Goal: Task Accomplishment & Management: Manage account settings

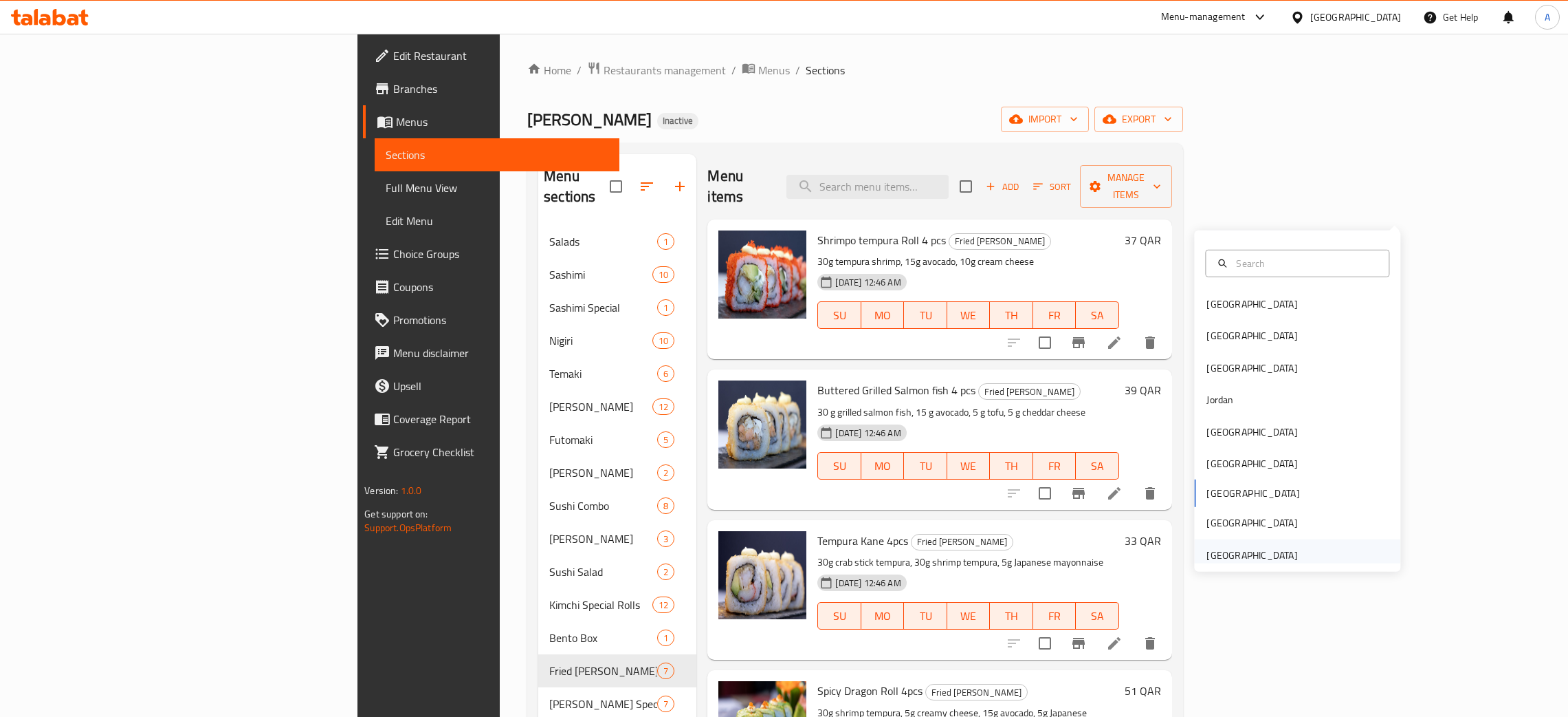
scroll to position [194, 0]
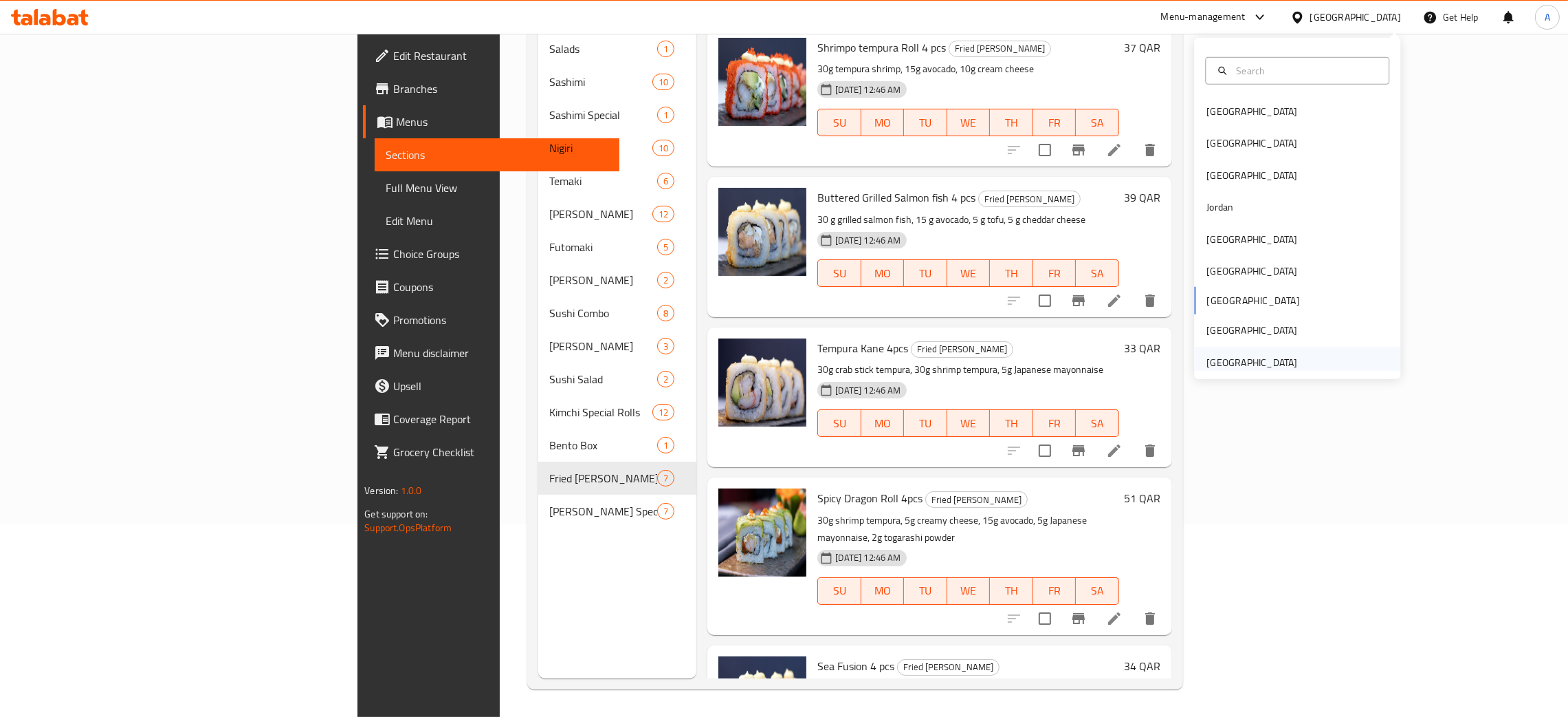
click at [1284, 361] on div "[GEOGRAPHIC_DATA]" at bounding box center [1251, 363] width 113 height 32
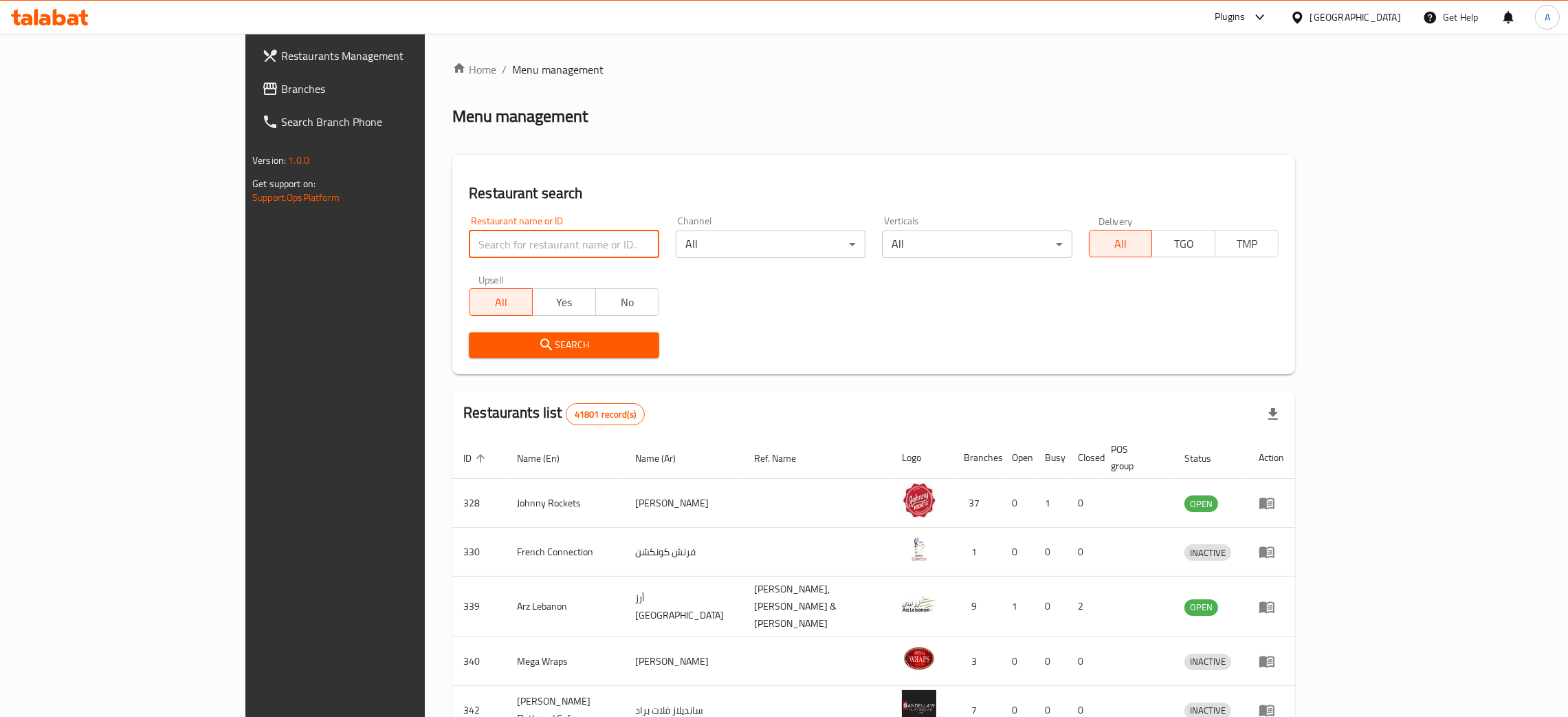
click at [482, 241] on input "search" at bounding box center [564, 244] width 190 height 28
paste input "Dragon Pla"
type input "Dragon Pla"
click button "Search" at bounding box center [564, 344] width 190 height 25
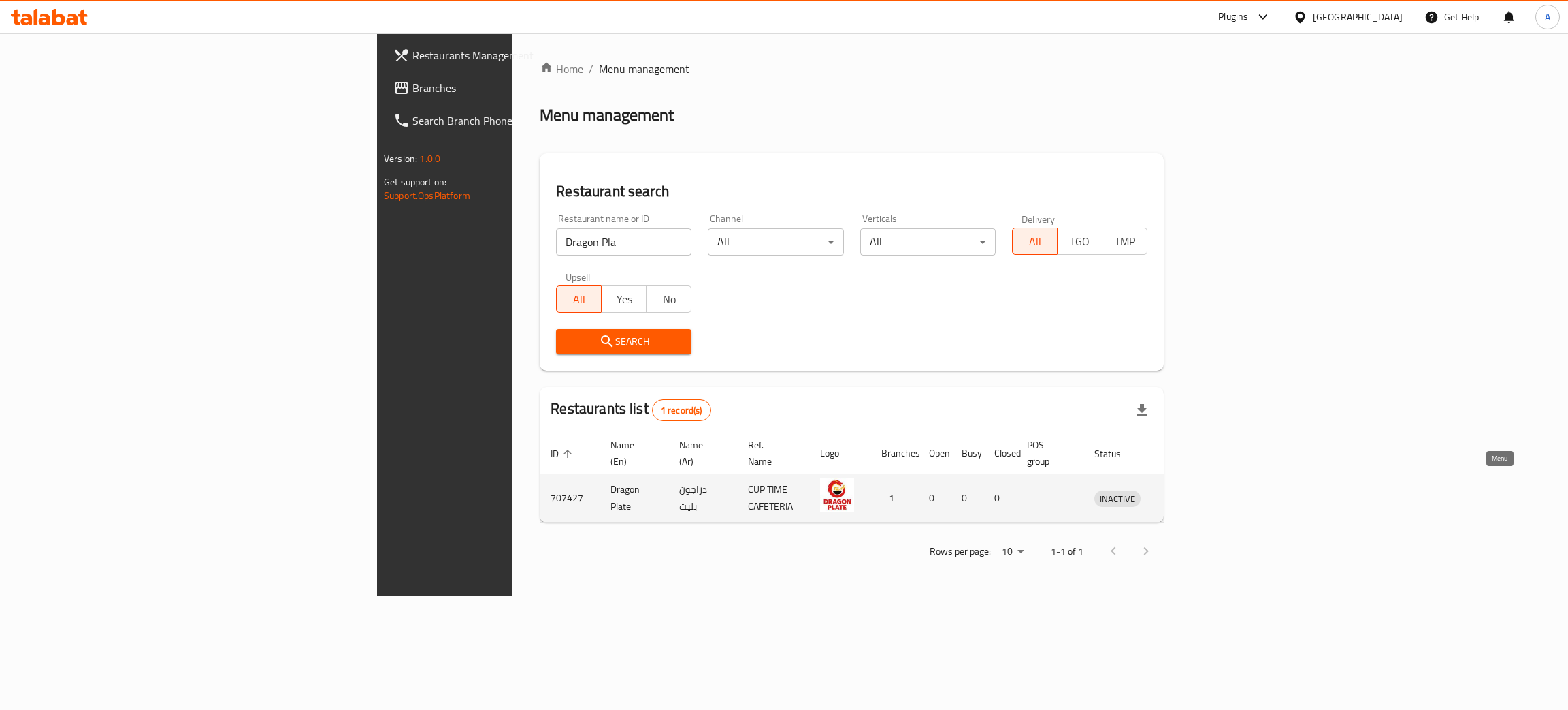
click at [1184, 489] on icon "enhanced table" at bounding box center [1176, 497] width 17 height 17
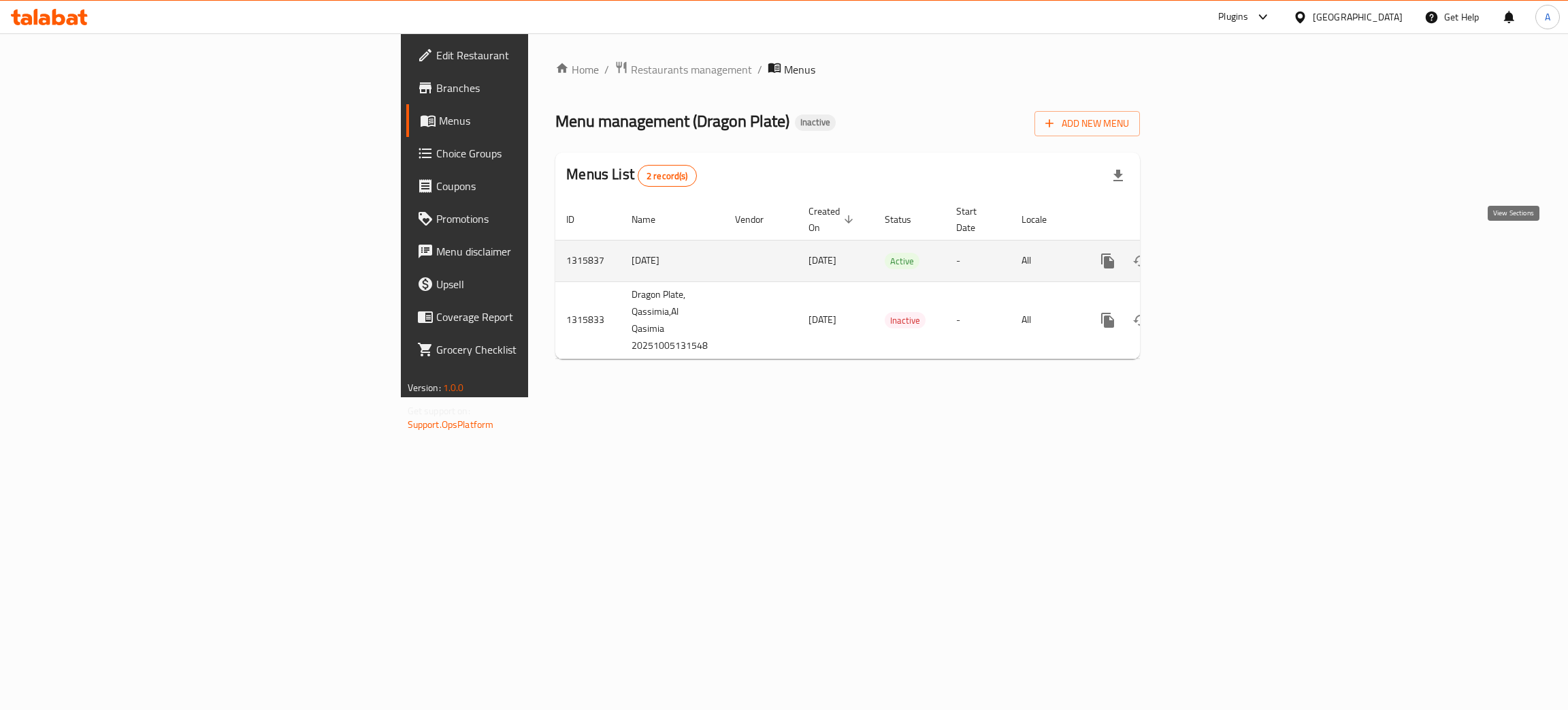
click at [1215, 253] on icon "enhanced table" at bounding box center [1206, 260] width 17 height 17
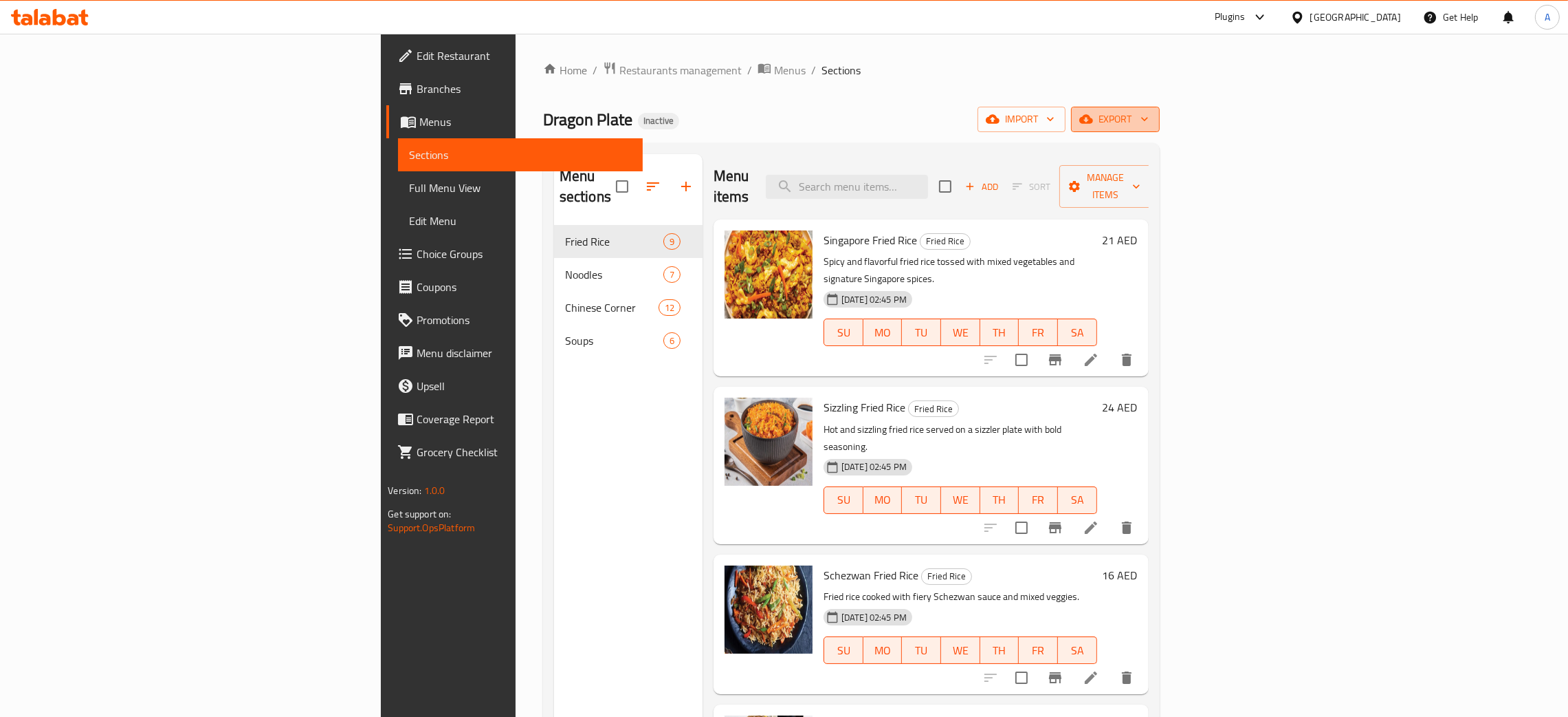
click at [1151, 118] on icon "button" at bounding box center [1144, 119] width 14 height 14
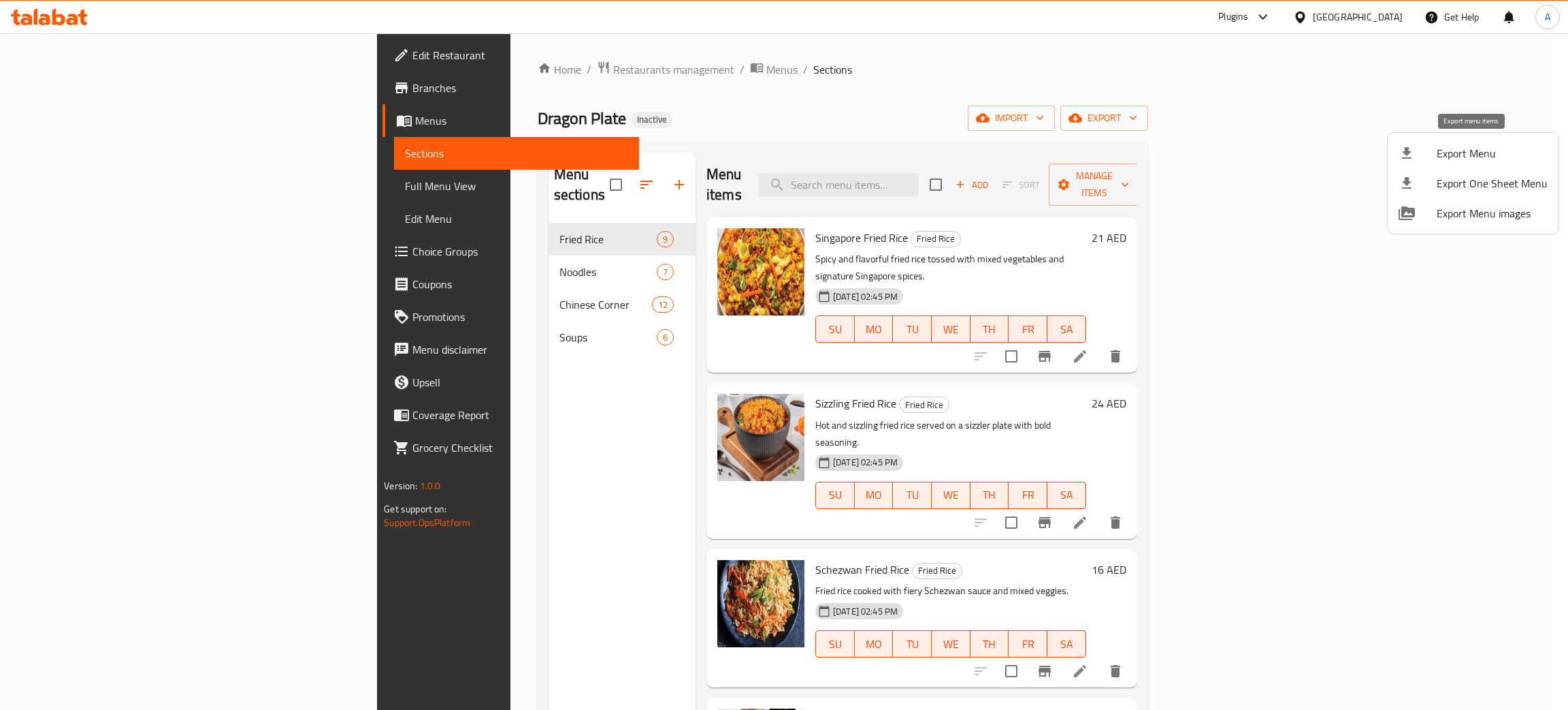
click at [1461, 145] on span "Export Menu" at bounding box center [1493, 152] width 111 height 17
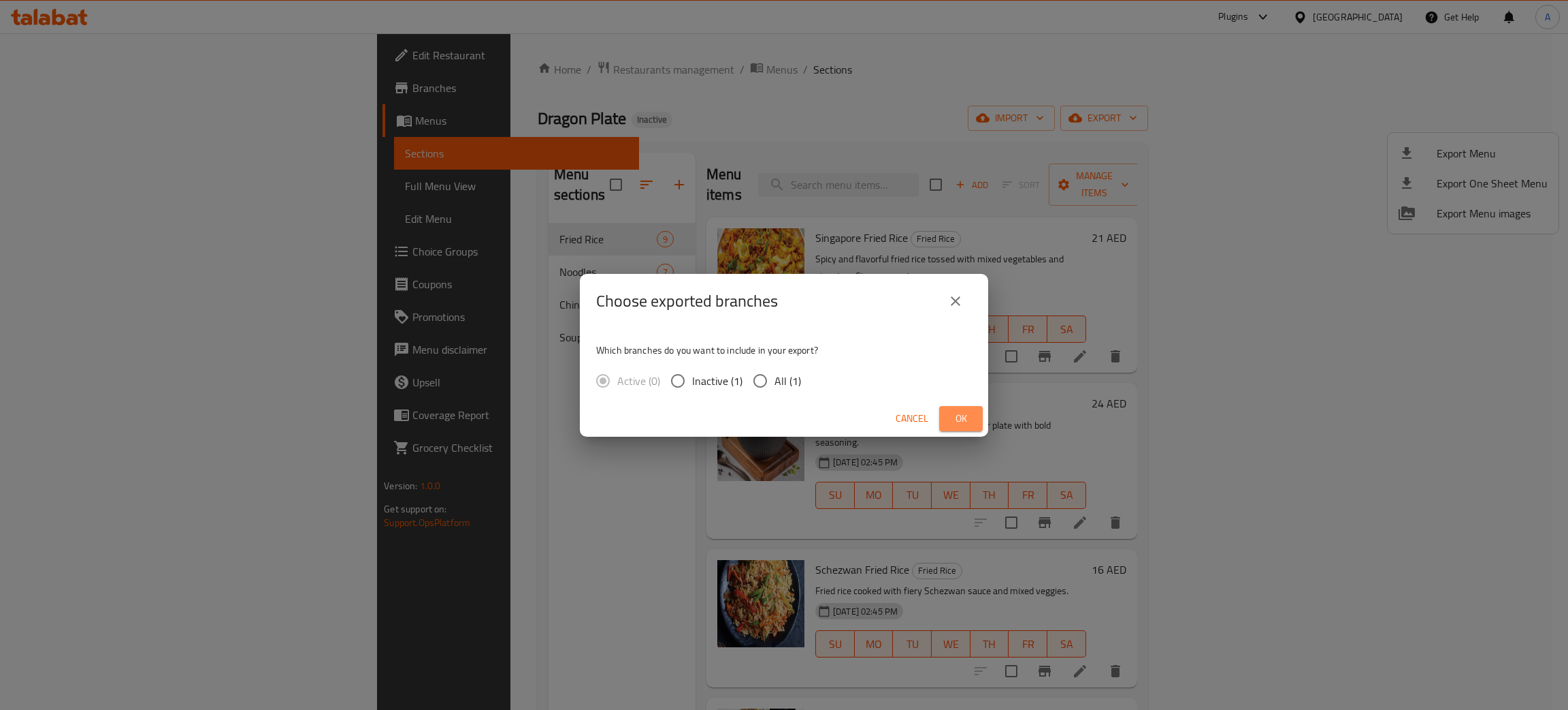
click at [956, 418] on span "Ok" at bounding box center [961, 418] width 22 height 17
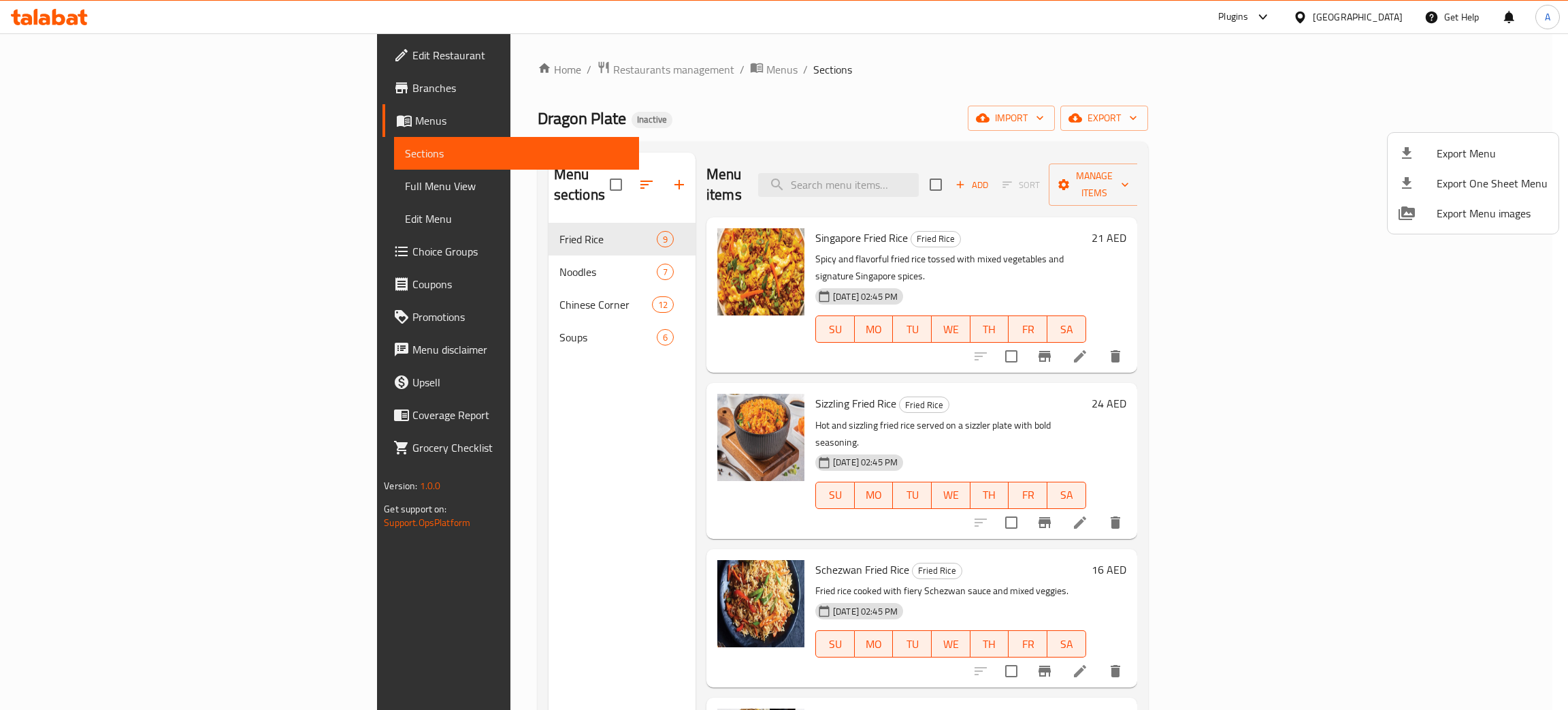
click at [53, 24] on div at bounding box center [784, 355] width 1568 height 710
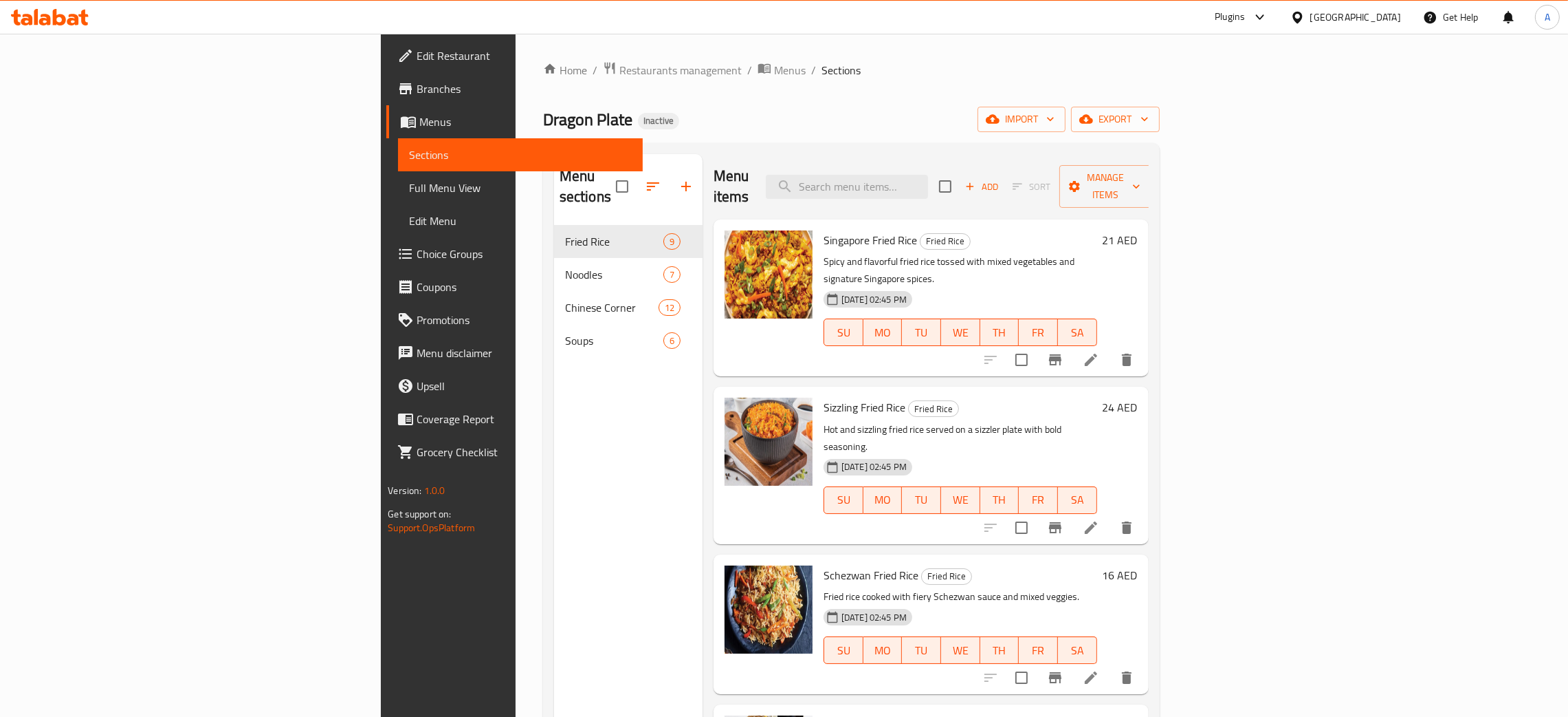
click at [54, 23] on icon at bounding box center [59, 17] width 13 height 17
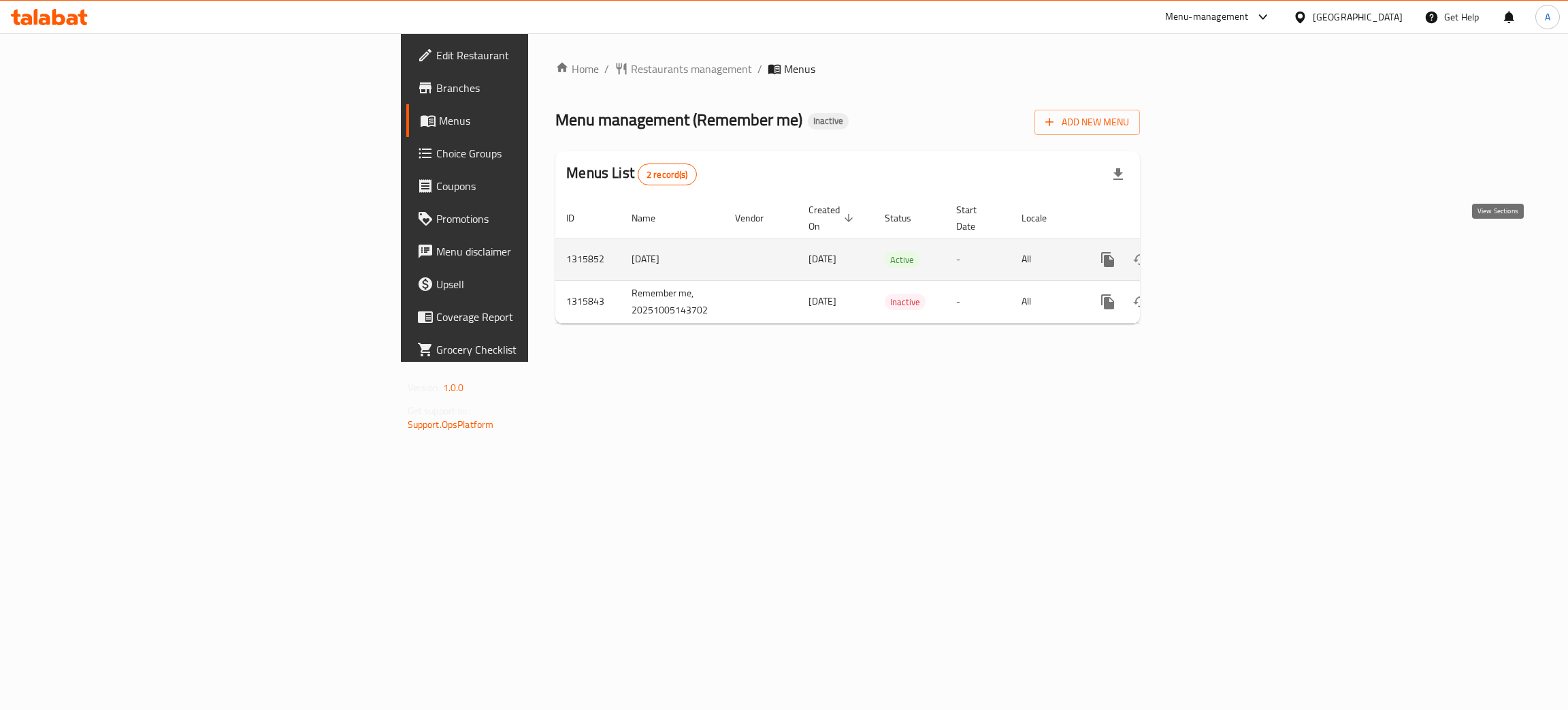
click at [1223, 243] on link "enhanced table" at bounding box center [1206, 258] width 33 height 33
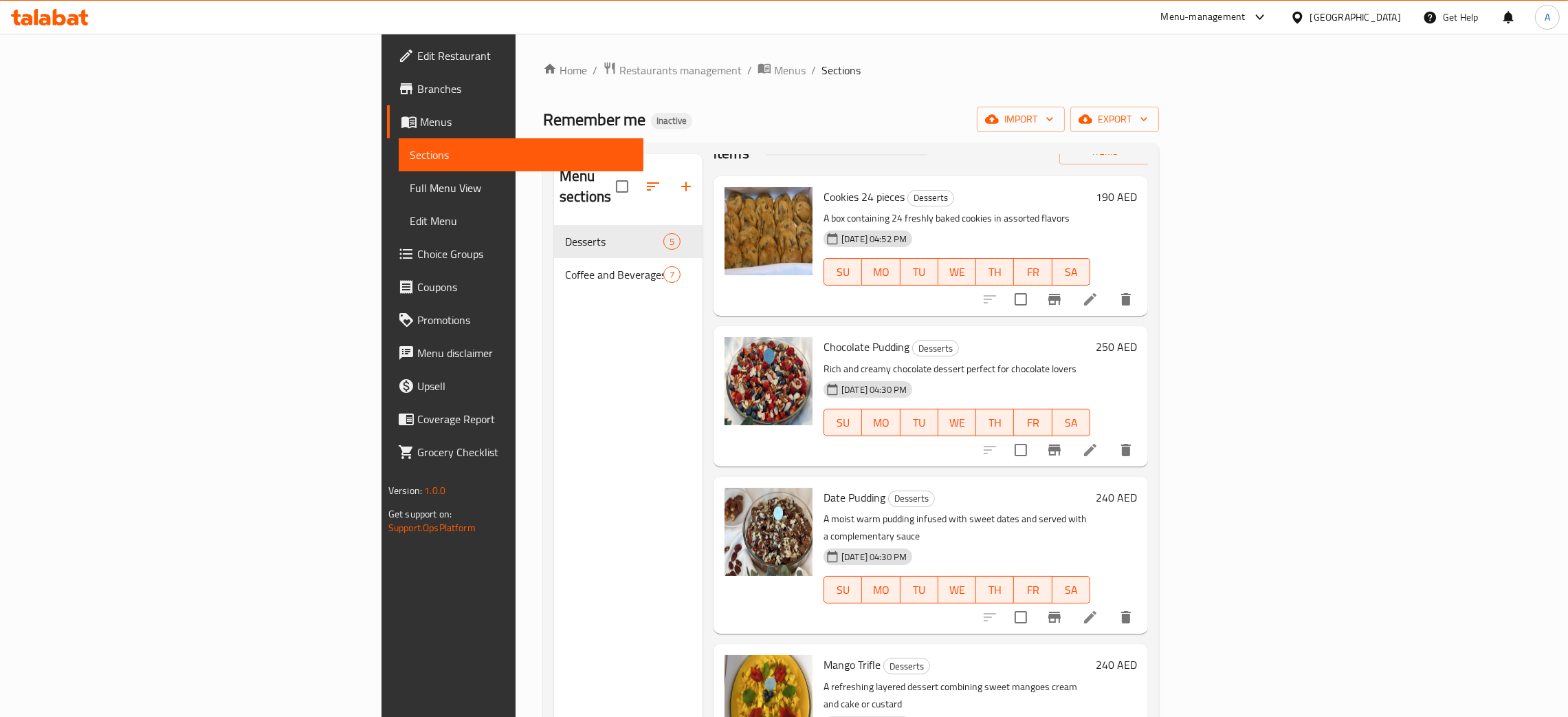
scroll to position [67, 0]
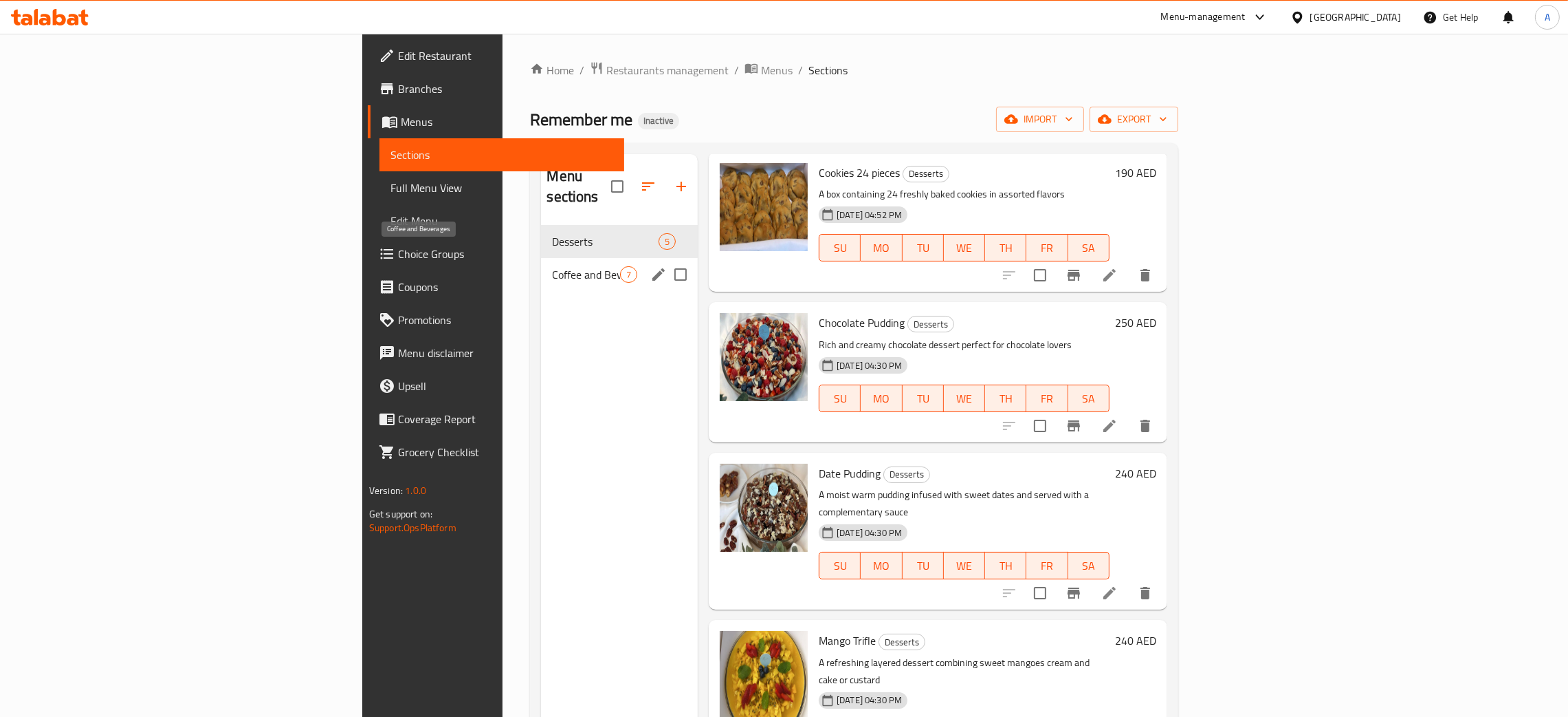
click at [552, 266] on span "Coffee and Beverages" at bounding box center [586, 274] width 68 height 17
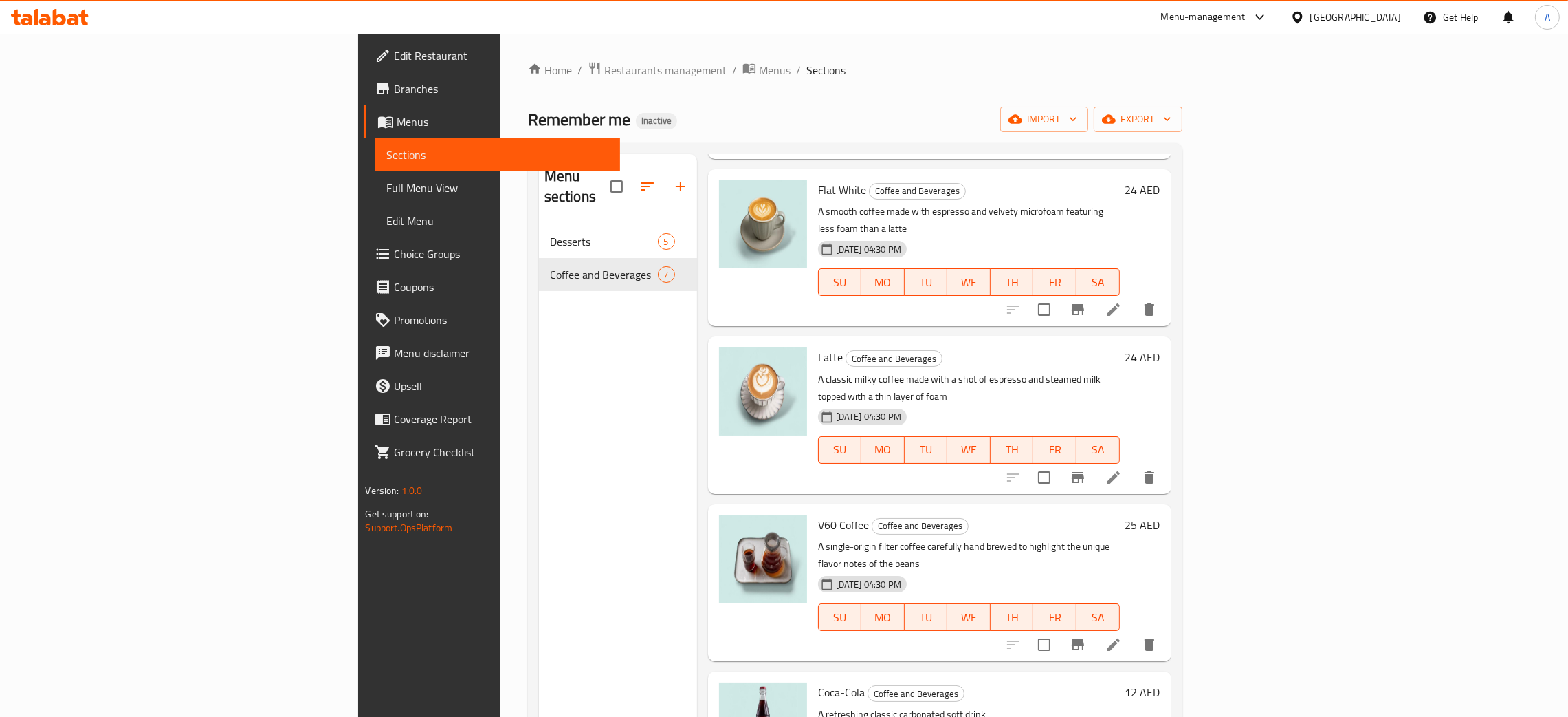
click at [394, 54] on span "Edit Restaurant" at bounding box center [501, 55] width 215 height 17
